Goal: Task Accomplishment & Management: Manage account settings

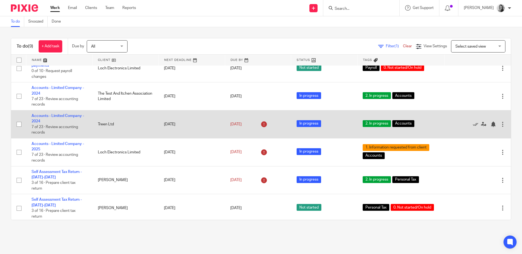
scroll to position [18, 0]
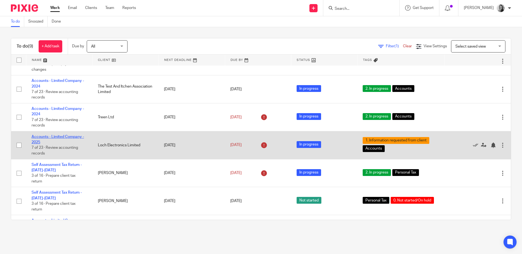
click at [68, 136] on link "Accounts - Limited Company - 2025" at bounding box center [58, 139] width 52 height 9
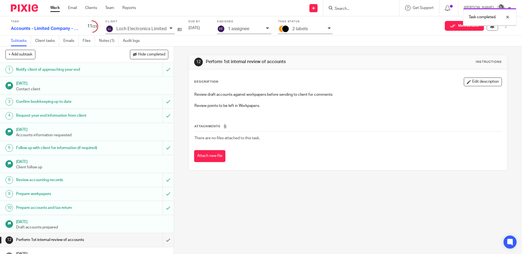
scroll to position [37, 0]
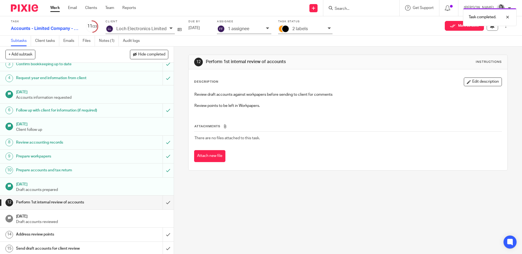
click at [266, 30] on div at bounding box center [268, 29] width 5 height 6
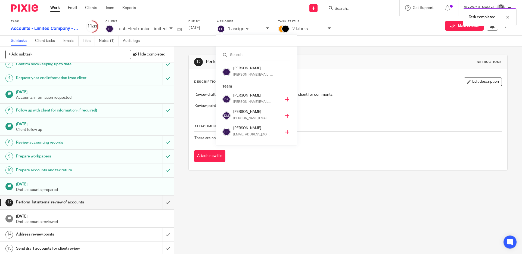
click at [285, 98] on icon at bounding box center [287, 99] width 4 height 4
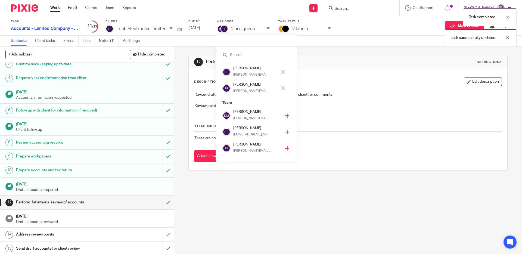
click at [283, 87] on icon at bounding box center [283, 88] width 4 height 4
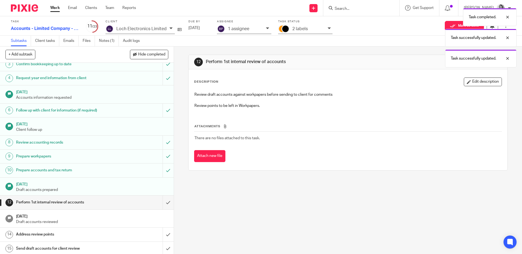
click at [316, 27] on div "Task completed. Task successfully updated. Task successfully updated." at bounding box center [388, 36] width 255 height 62
click at [320, 29] on div "Task completed. Task successfully updated. Task successfully updated." at bounding box center [388, 36] width 255 height 62
click at [327, 28] on div "Task successfully updated. Task successfully updated." at bounding box center [388, 25] width 255 height 41
click at [350, 45] on body "Work Email Clients Team Reports Work Email Clients Team Reports Settings Send n…" at bounding box center [261, 127] width 522 height 254
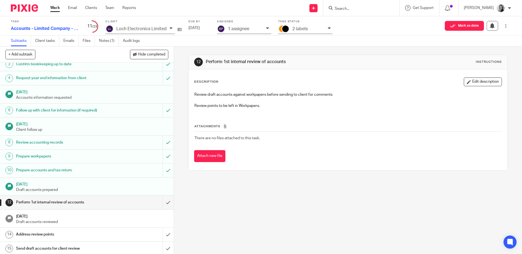
click at [327, 28] on icon at bounding box center [328, 28] width 3 height 3
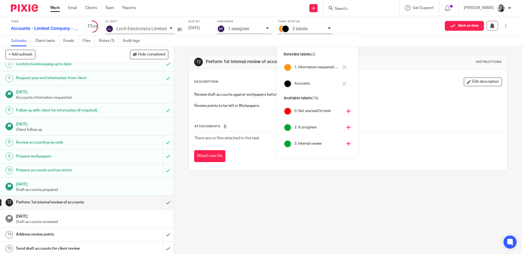
click at [343, 69] on icon at bounding box center [344, 67] width 4 height 4
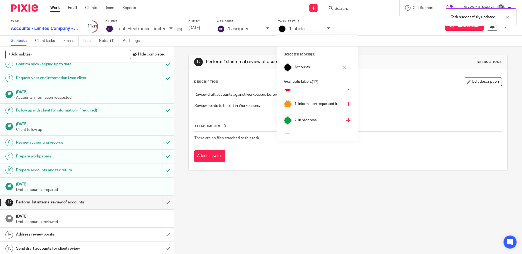
scroll to position [14, 0]
click at [346, 128] on icon at bounding box center [348, 129] width 4 height 4
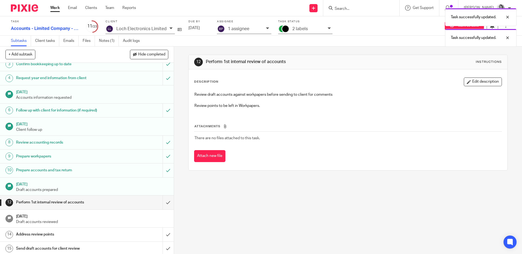
click at [380, 37] on div "Task successfully updated. Task successfully updated." at bounding box center [388, 25] width 255 height 41
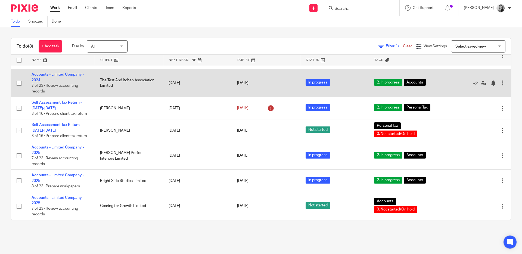
scroll to position [3, 0]
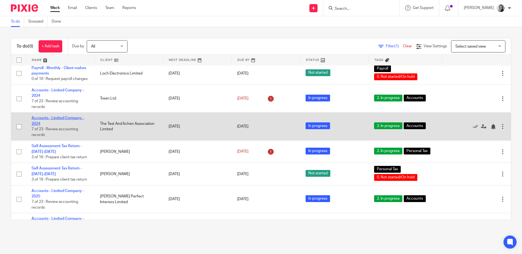
click at [43, 124] on link "Accounts - Limited Company - 2024" at bounding box center [58, 120] width 52 height 9
